Goal: Task Accomplishment & Management: Use online tool/utility

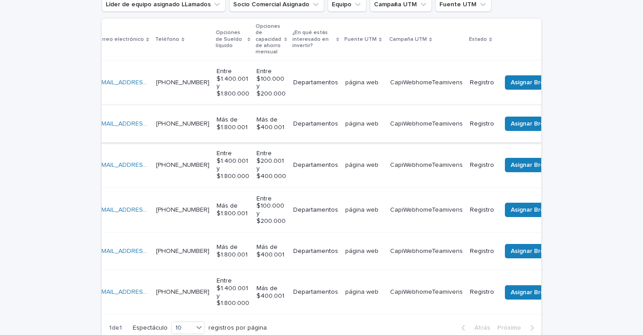
scroll to position [0, 191]
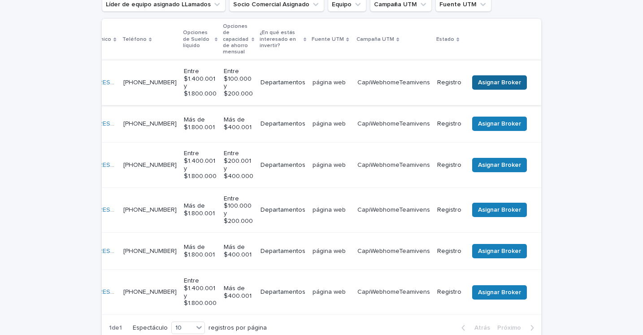
click at [497, 82] on font "Asignar Broker" at bounding box center [499, 82] width 43 height 6
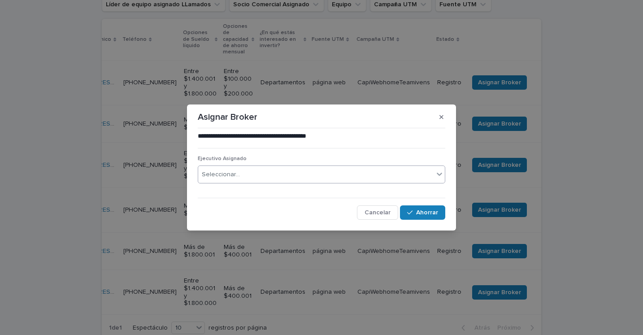
click at [288, 175] on div "Seleccionar..." at bounding box center [315, 174] width 235 height 15
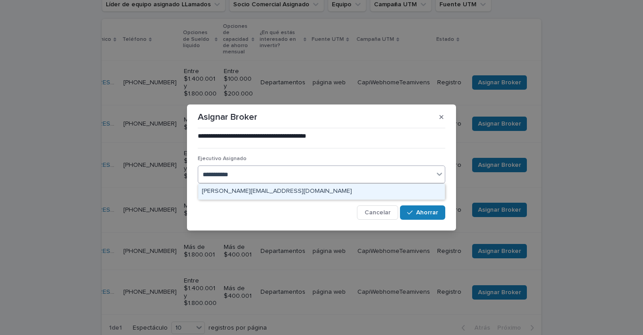
type input "**********"
click at [272, 194] on font "[PERSON_NAME][EMAIL_ADDRESS][DOMAIN_NAME]" at bounding box center [277, 191] width 150 height 6
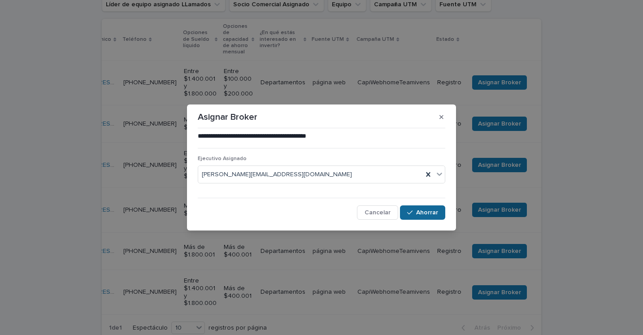
click at [422, 211] on font "Ahorrar" at bounding box center [427, 212] width 22 height 6
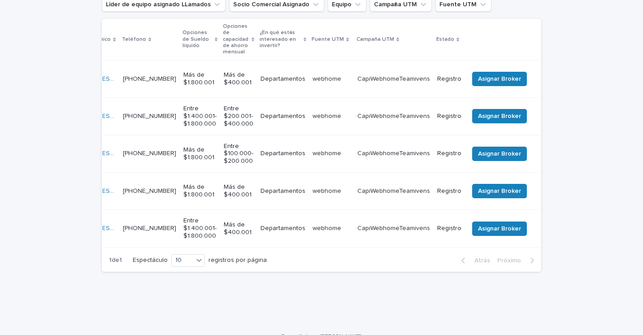
scroll to position [152, 0]
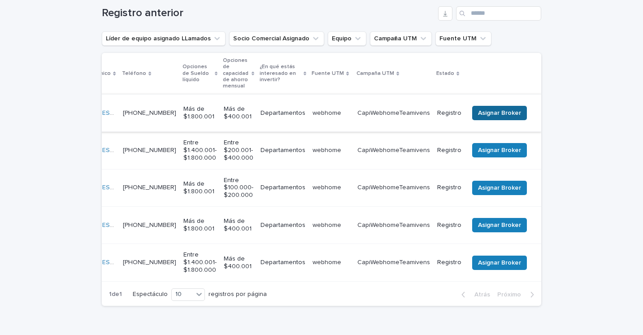
click at [494, 106] on button "Asignar Broker" at bounding box center [499, 113] width 55 height 14
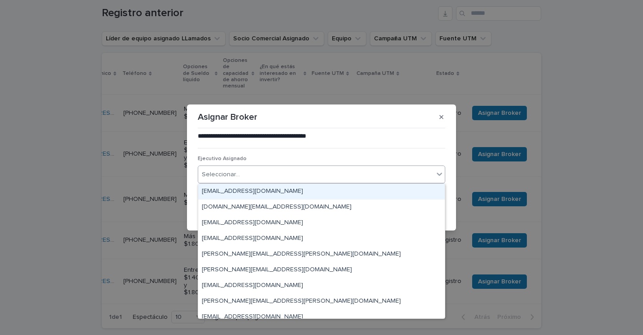
click at [272, 172] on div "Seleccionar..." at bounding box center [315, 174] width 235 height 15
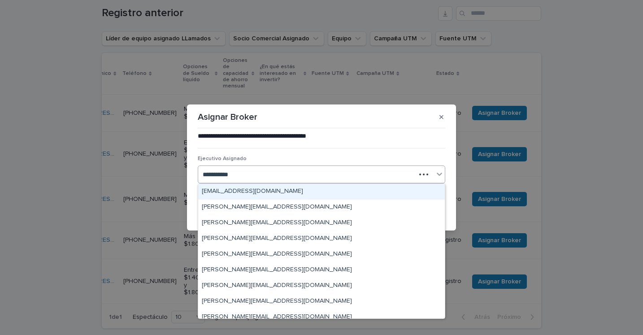
type input "**********"
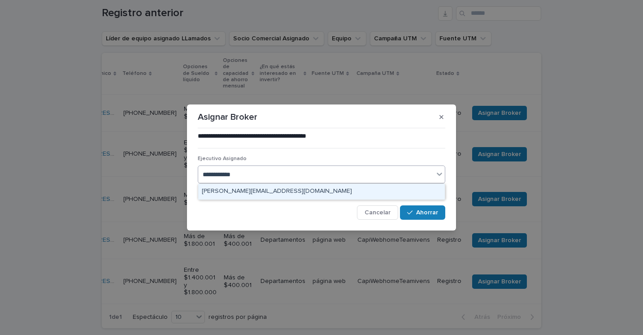
click at [257, 189] on font "[PERSON_NAME][EMAIL_ADDRESS][DOMAIN_NAME]" at bounding box center [277, 191] width 150 height 6
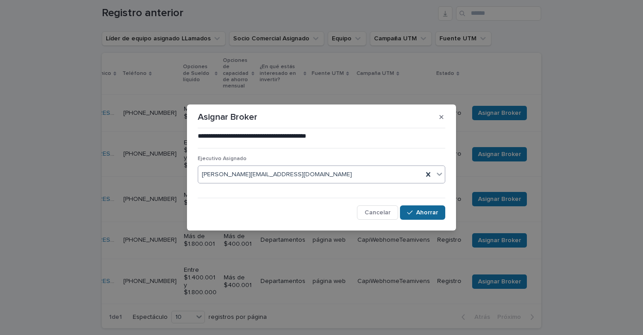
click at [424, 215] on font "Ahorrar" at bounding box center [427, 212] width 22 height 6
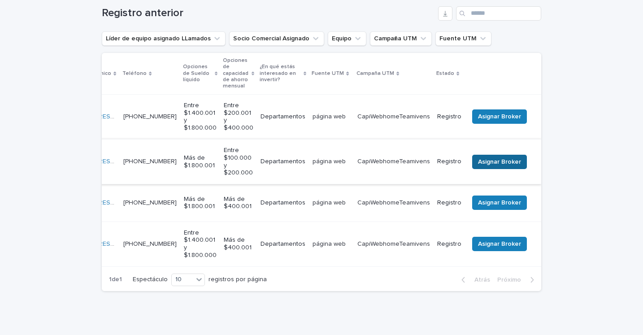
click at [495, 161] on font "Asignar Broker" at bounding box center [499, 162] width 43 height 6
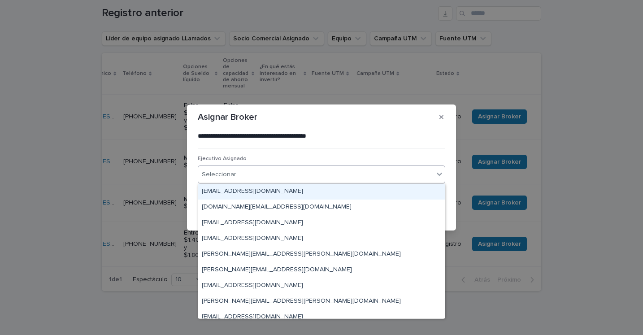
click at [281, 175] on div "Seleccionar..." at bounding box center [315, 174] width 235 height 15
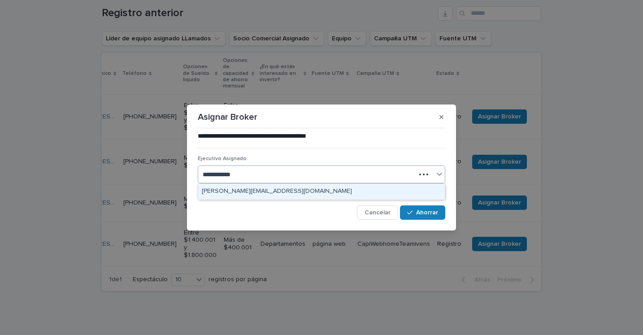
type input "**********"
click at [267, 194] on div "[PERSON_NAME][EMAIL_ADDRESS][DOMAIN_NAME]" at bounding box center [321, 192] width 247 height 16
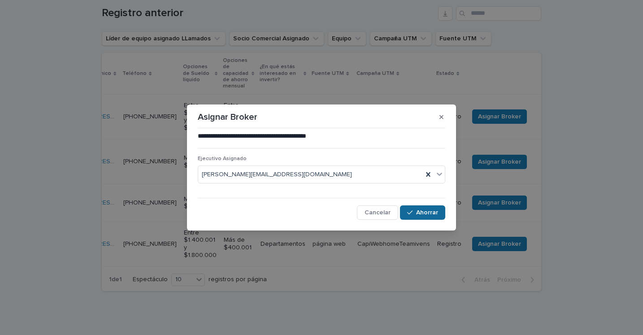
click at [421, 213] on font "Ahorrar" at bounding box center [427, 212] width 22 height 6
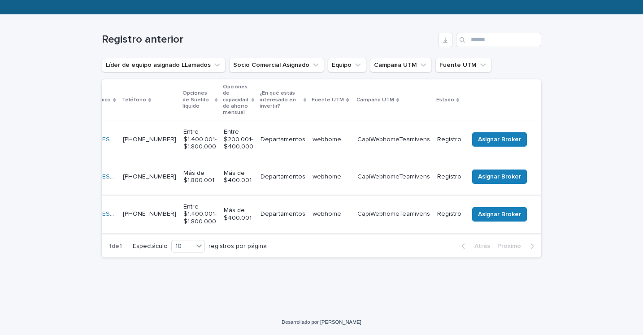
scroll to position [140, 0]
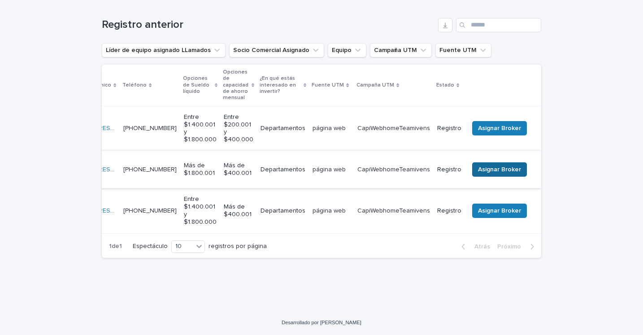
click at [486, 166] on font "Asignar Broker" at bounding box center [499, 169] width 43 height 6
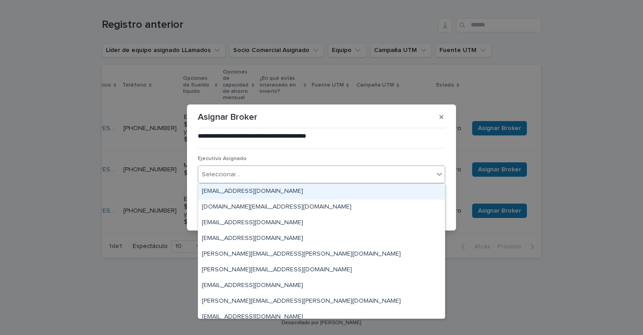
click at [316, 170] on div "Seleccionar..." at bounding box center [315, 174] width 235 height 15
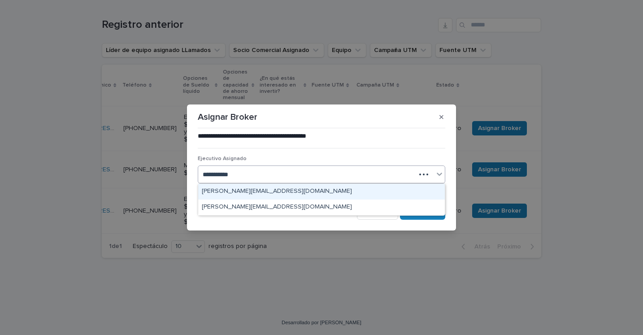
type input "**********"
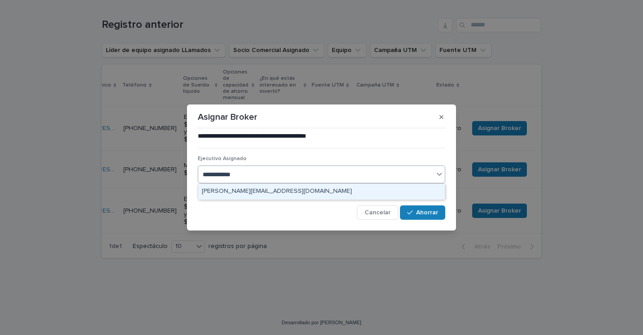
click at [296, 190] on font "[PERSON_NAME][EMAIL_ADDRESS][DOMAIN_NAME]" at bounding box center [277, 191] width 150 height 6
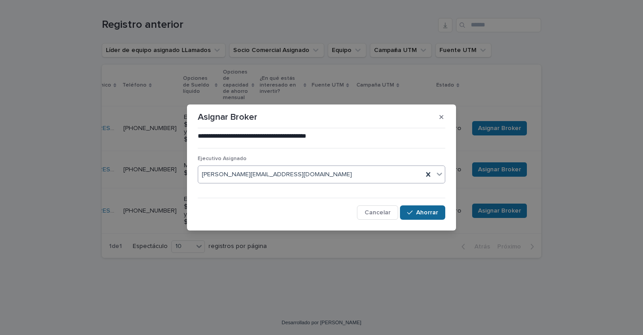
click at [420, 210] on font "Ahorrar" at bounding box center [427, 212] width 22 height 6
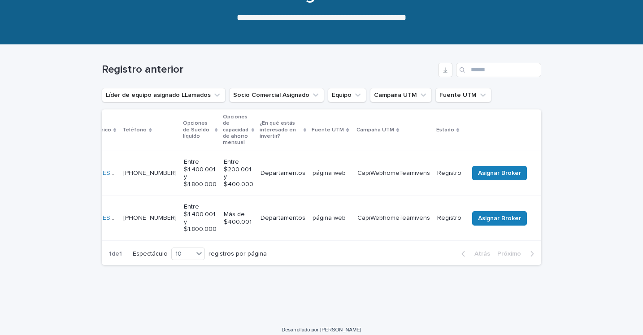
scroll to position [111, 0]
